Goal: Information Seeking & Learning: Learn about a topic

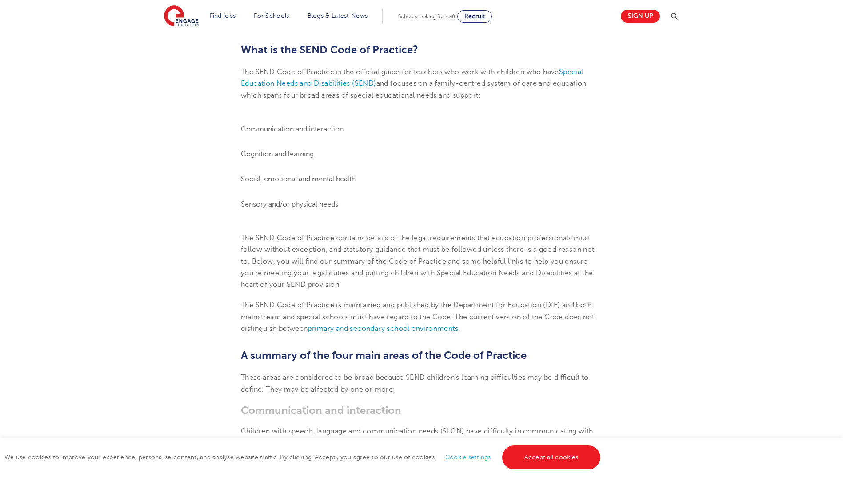
scroll to position [267, 0]
click at [371, 329] on link "primary and secondary school environments" at bounding box center [383, 329] width 150 height 8
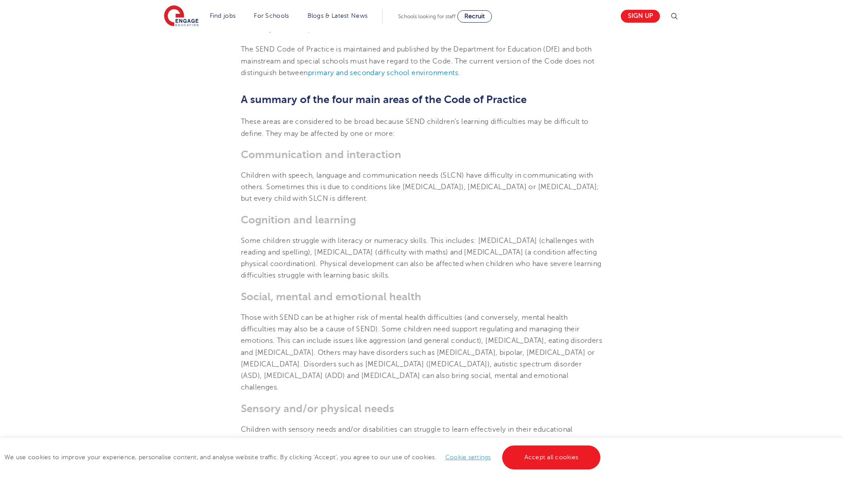
scroll to position [489, 0]
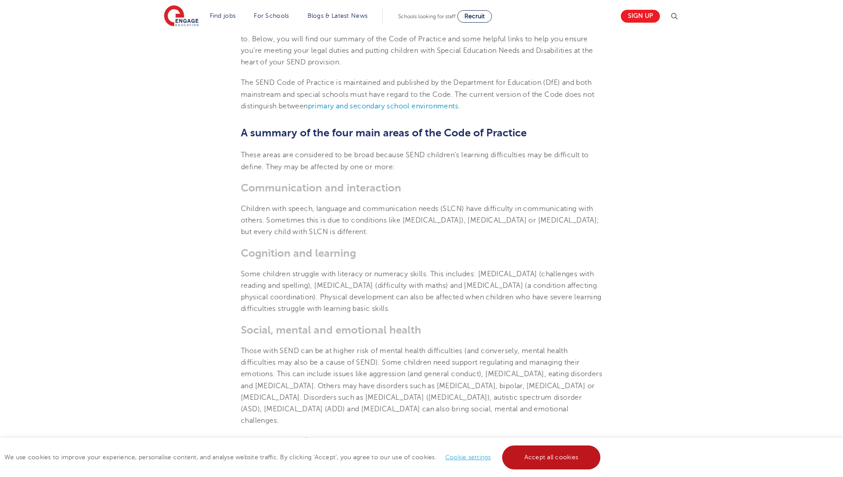
click at [563, 450] on link "Accept all cookies" at bounding box center [551, 458] width 99 height 24
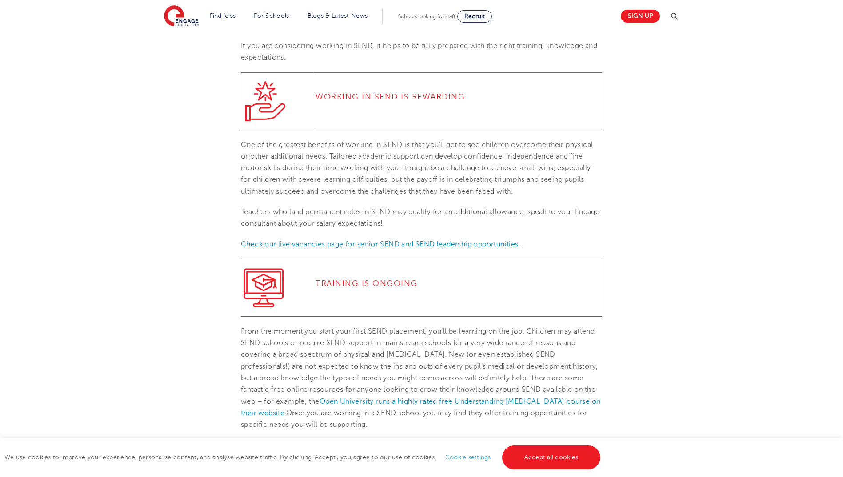
scroll to position [267, 0]
